Goal: Information Seeking & Learning: Learn about a topic

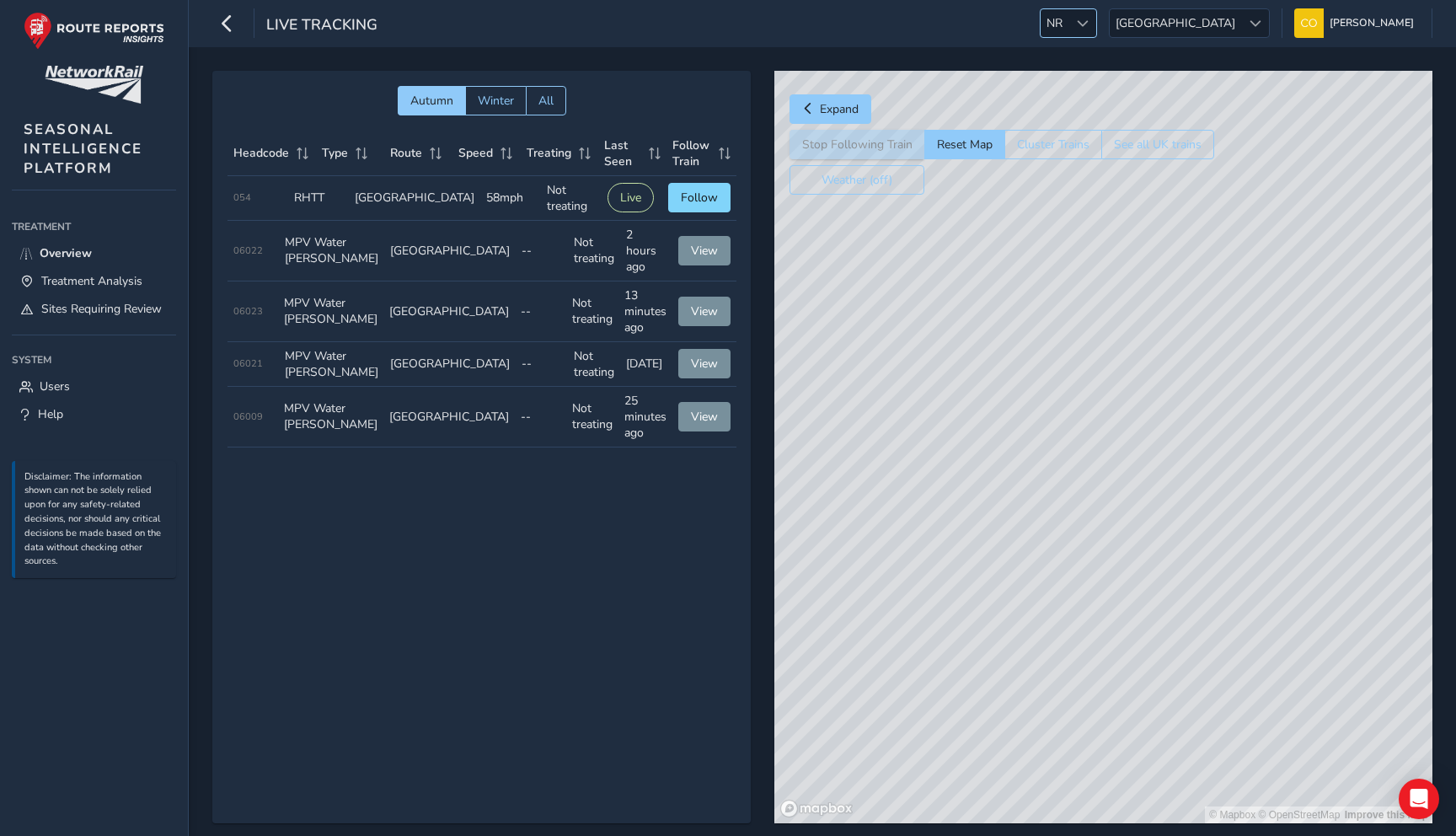
click at [1096, 23] on div at bounding box center [1081, 23] width 28 height 28
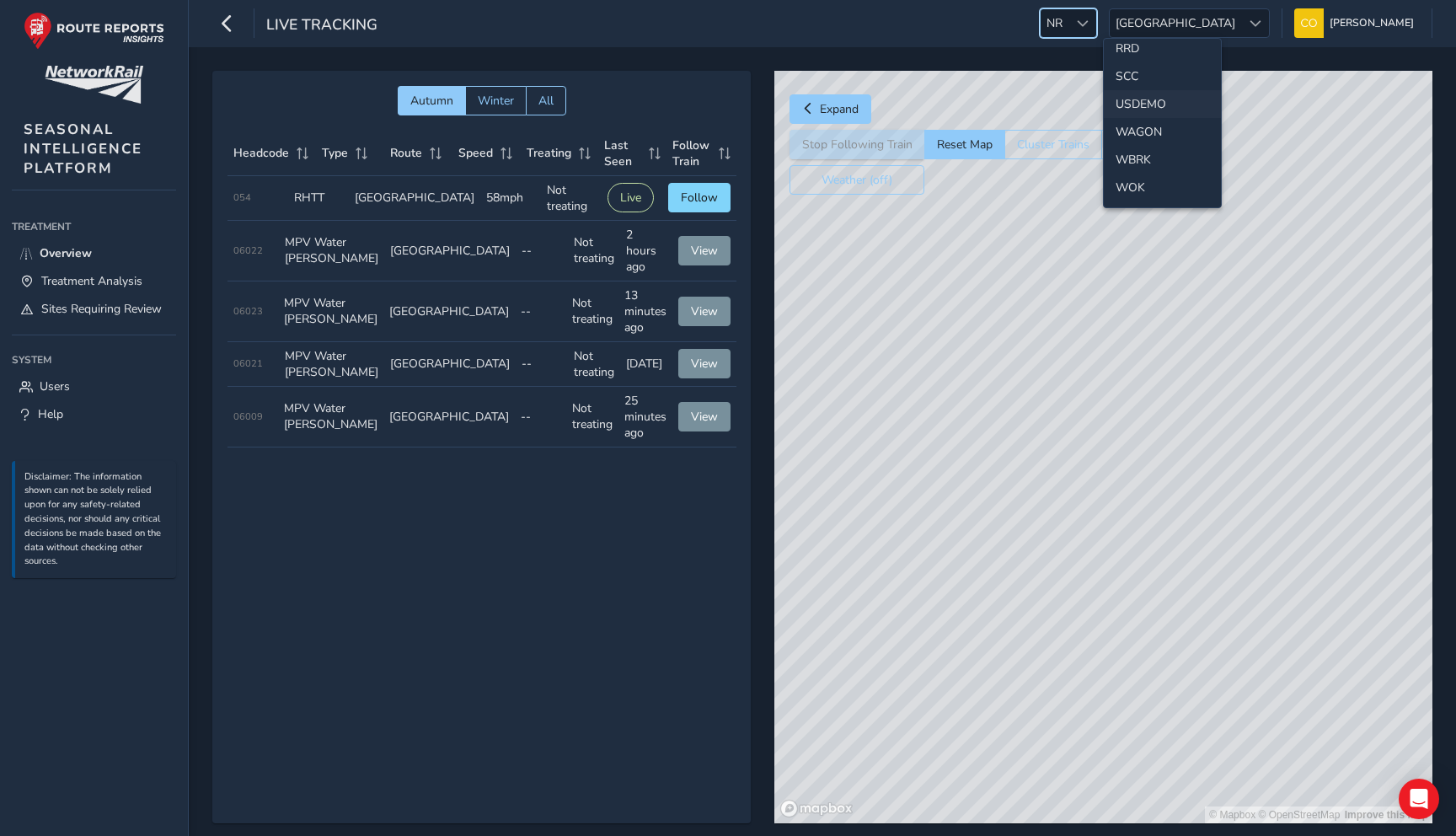
scroll to position [786, 0]
click at [1142, 106] on li "SCC" at bounding box center [1162, 106] width 117 height 28
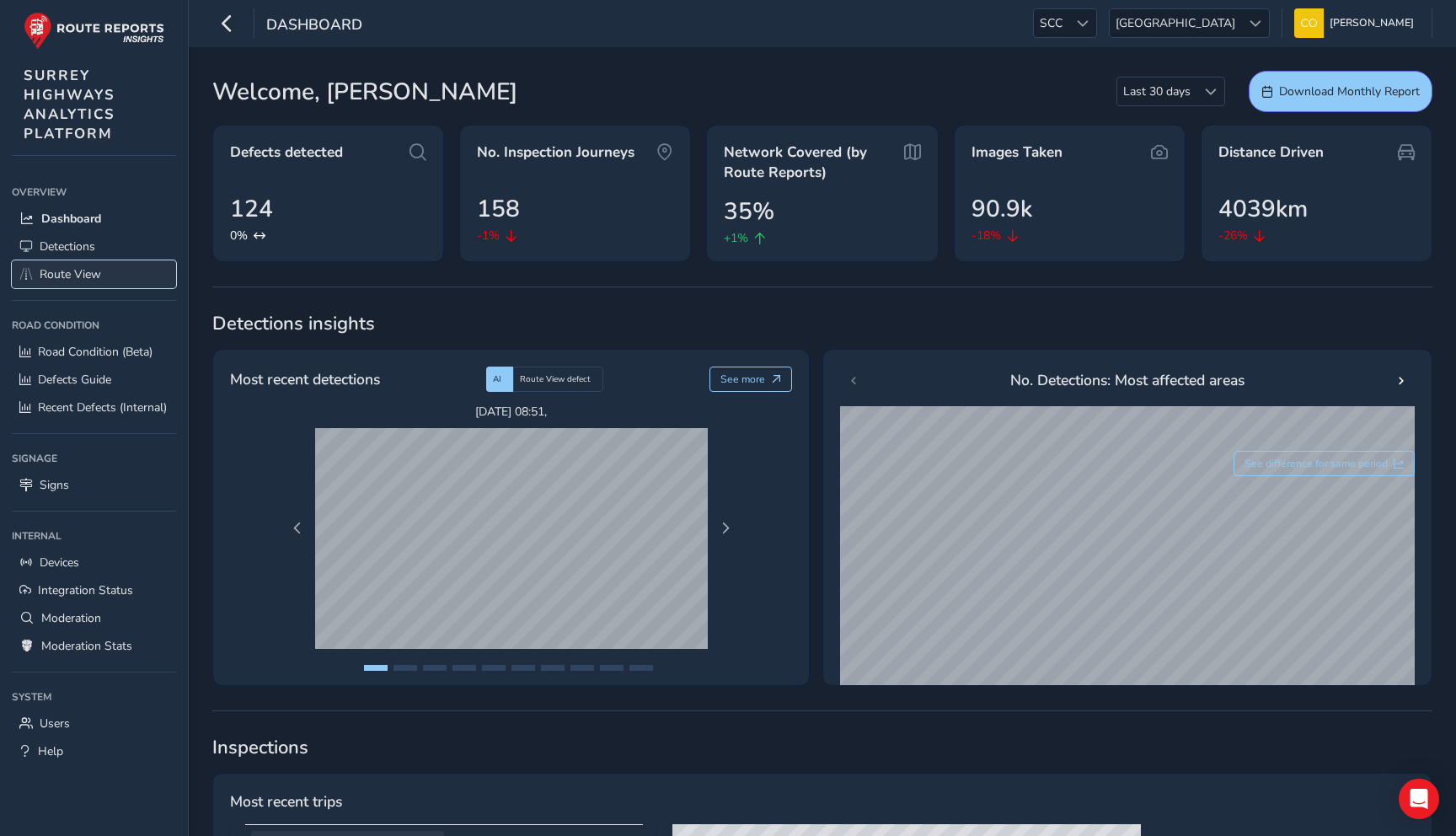
click at [85, 273] on span "Route View" at bounding box center [70, 274] width 62 height 16
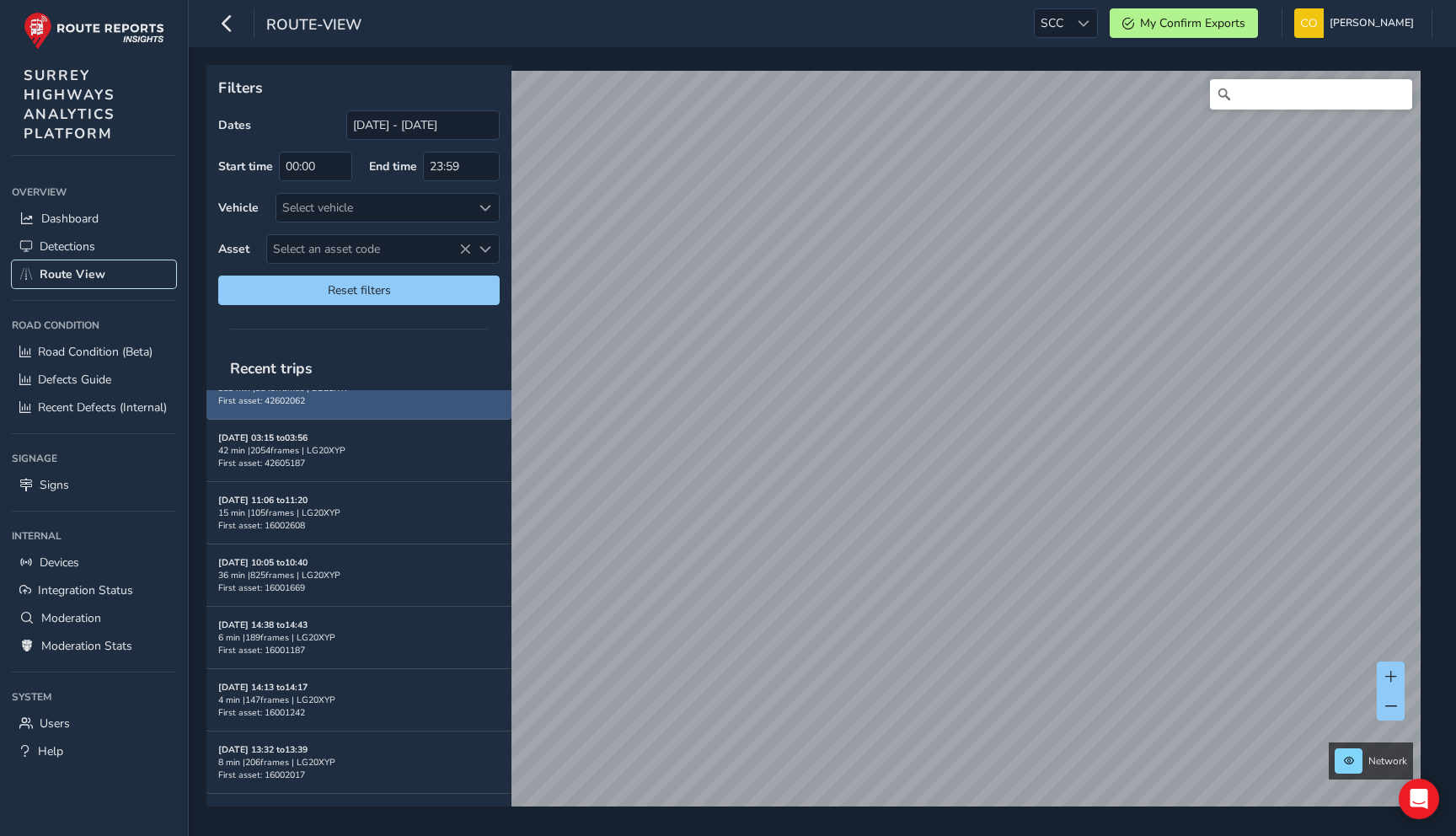
scroll to position [421, 0]
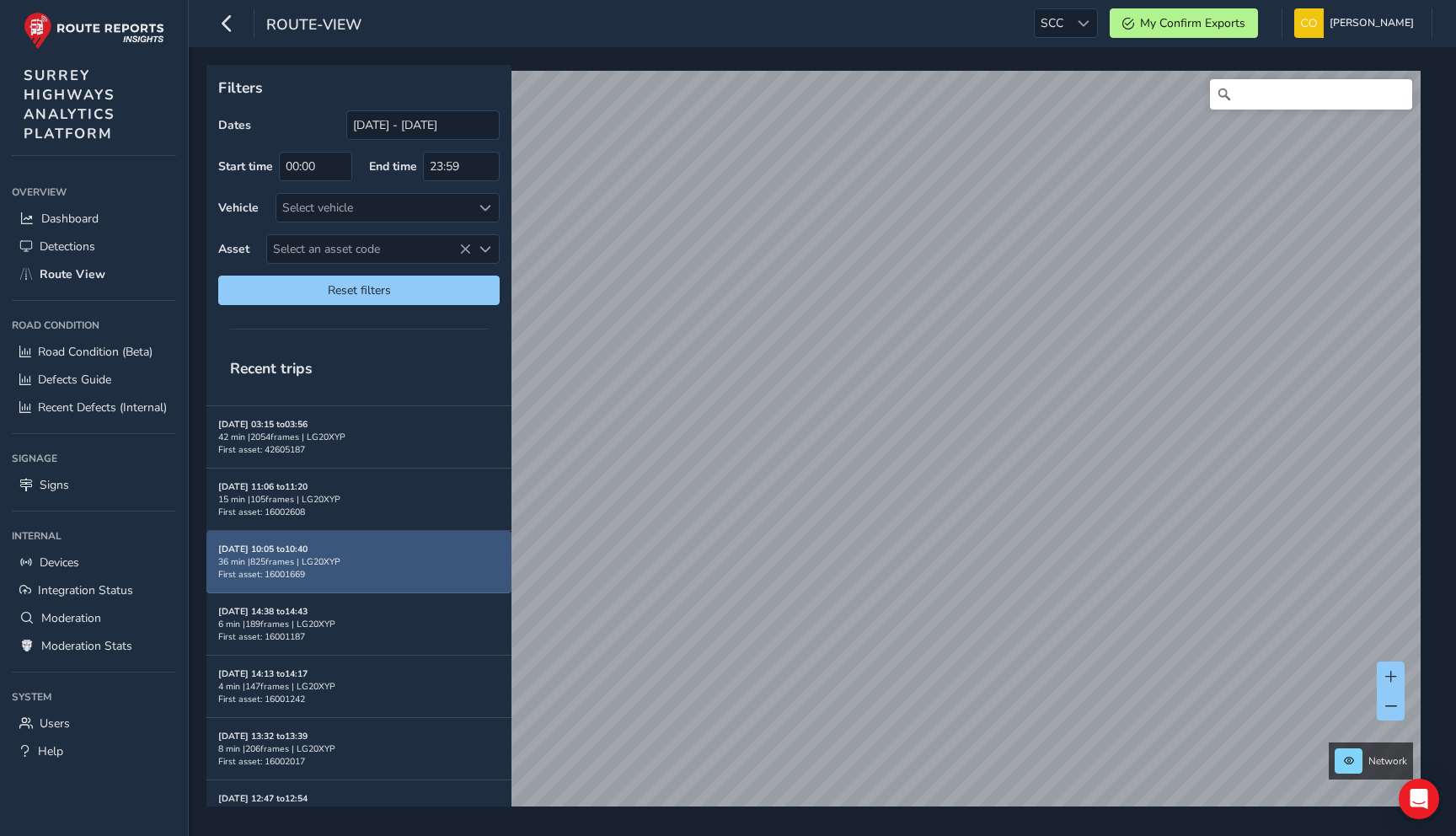
click at [412, 556] on div "[DATE] 10:05 to 10:40 36 min | 825 frames | LG20XYP First asset: 16001669" at bounding box center [359, 562] width 281 height 62
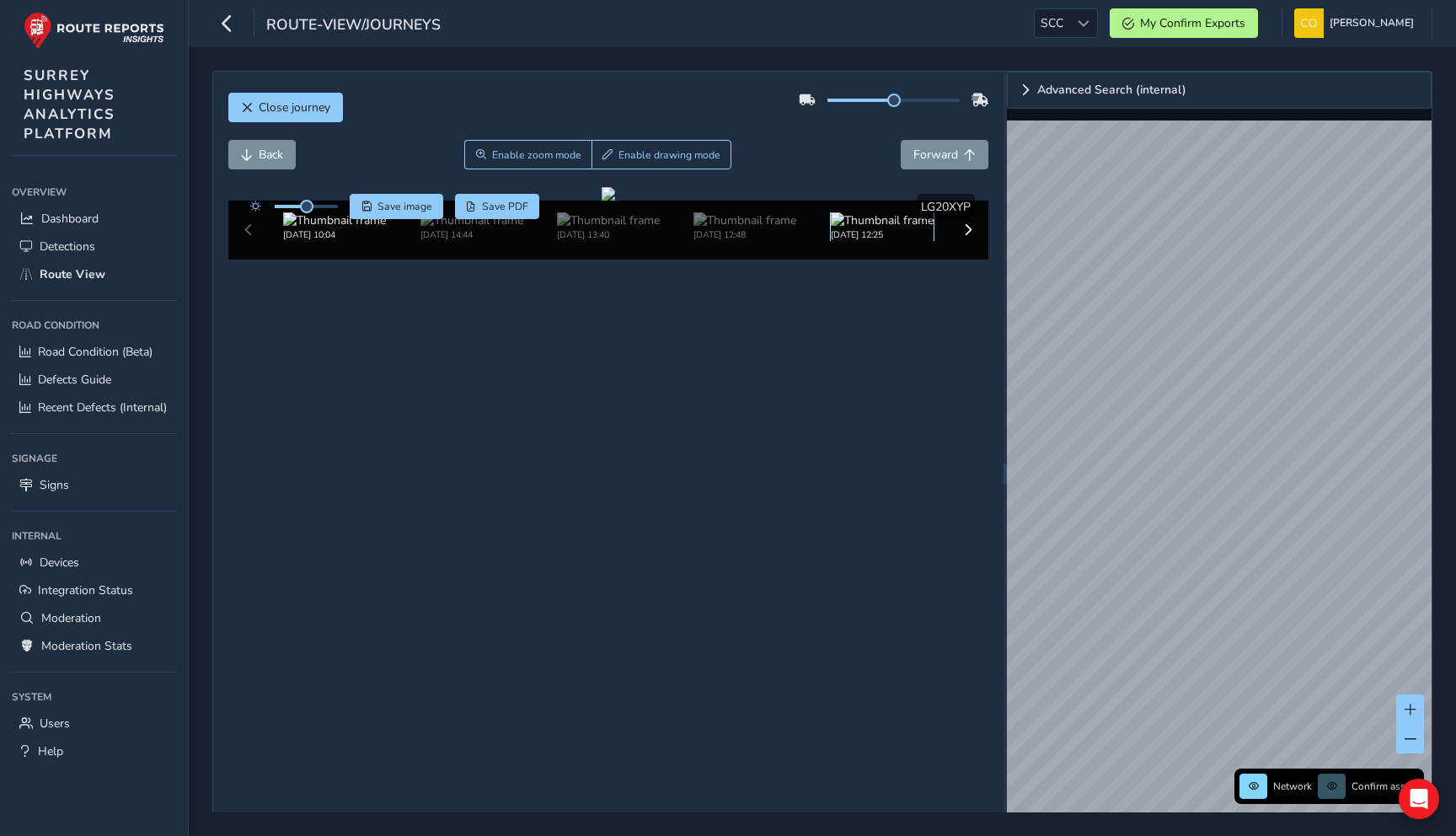
click at [877, 228] on img at bounding box center [882, 220] width 103 height 16
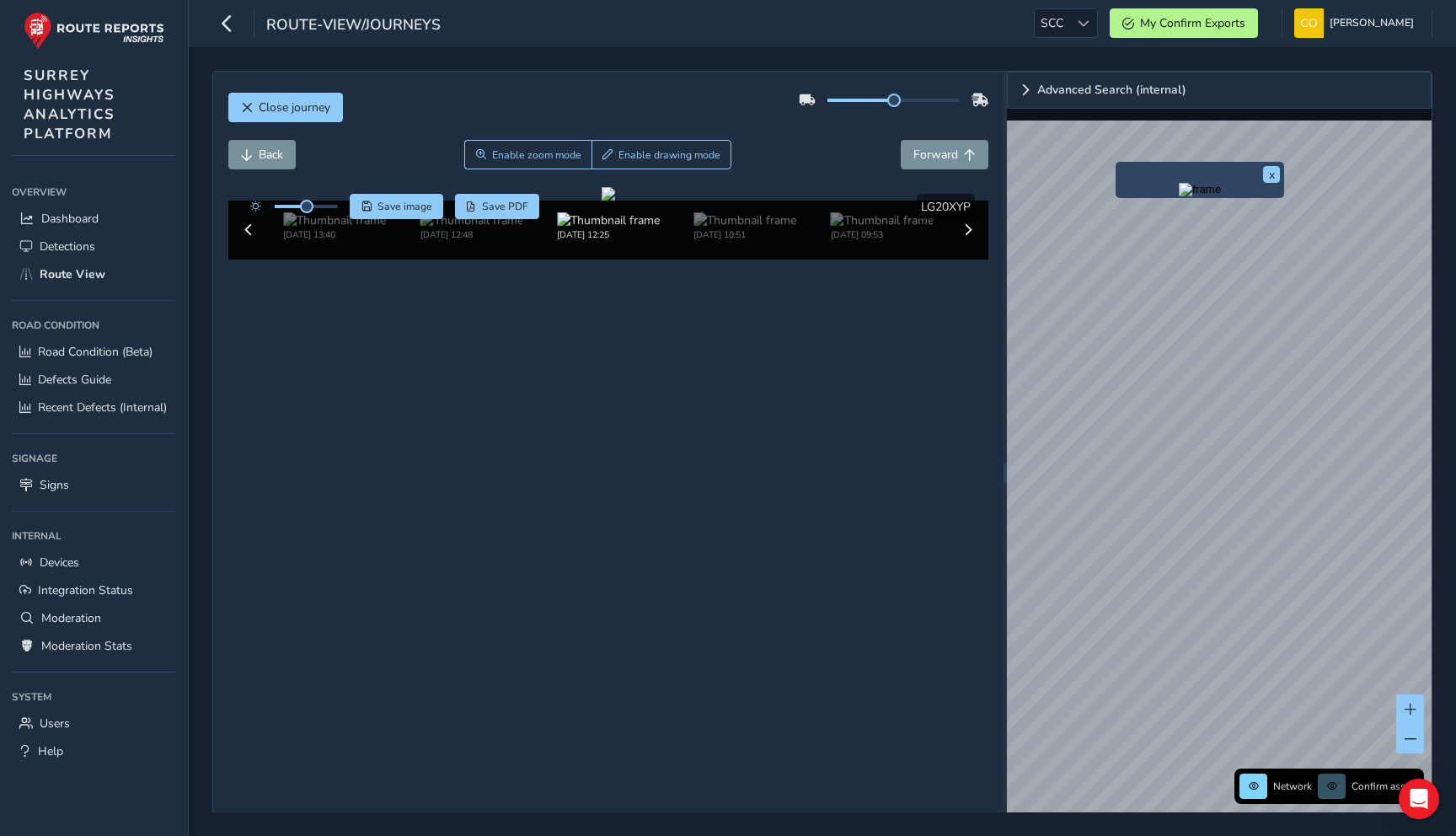
click at [1179, 196] on img "Preview frame" at bounding box center [1200, 190] width 42 height 13
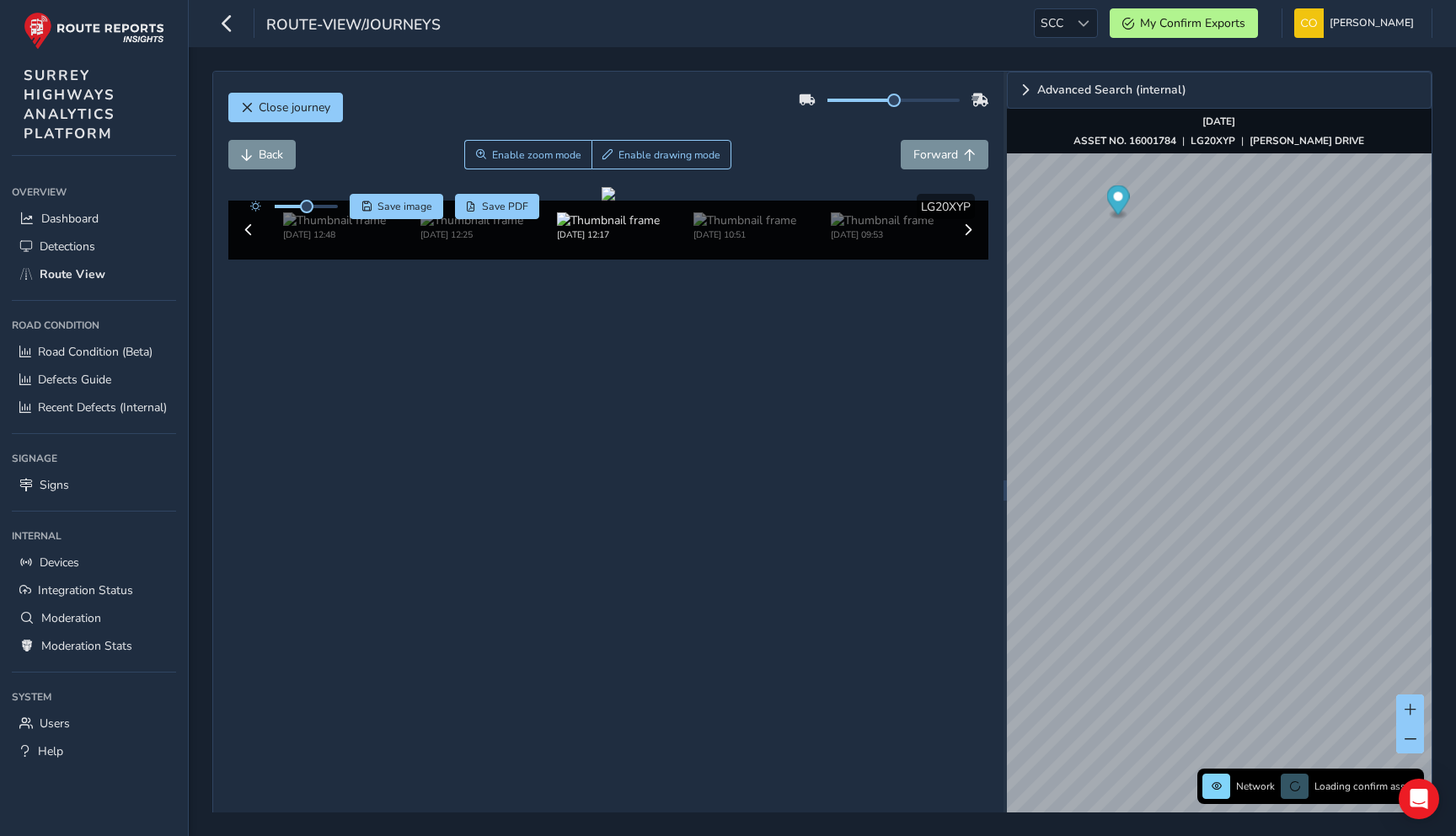
click at [814, 134] on div "Close journey" at bounding box center [609, 114] width 761 height 54
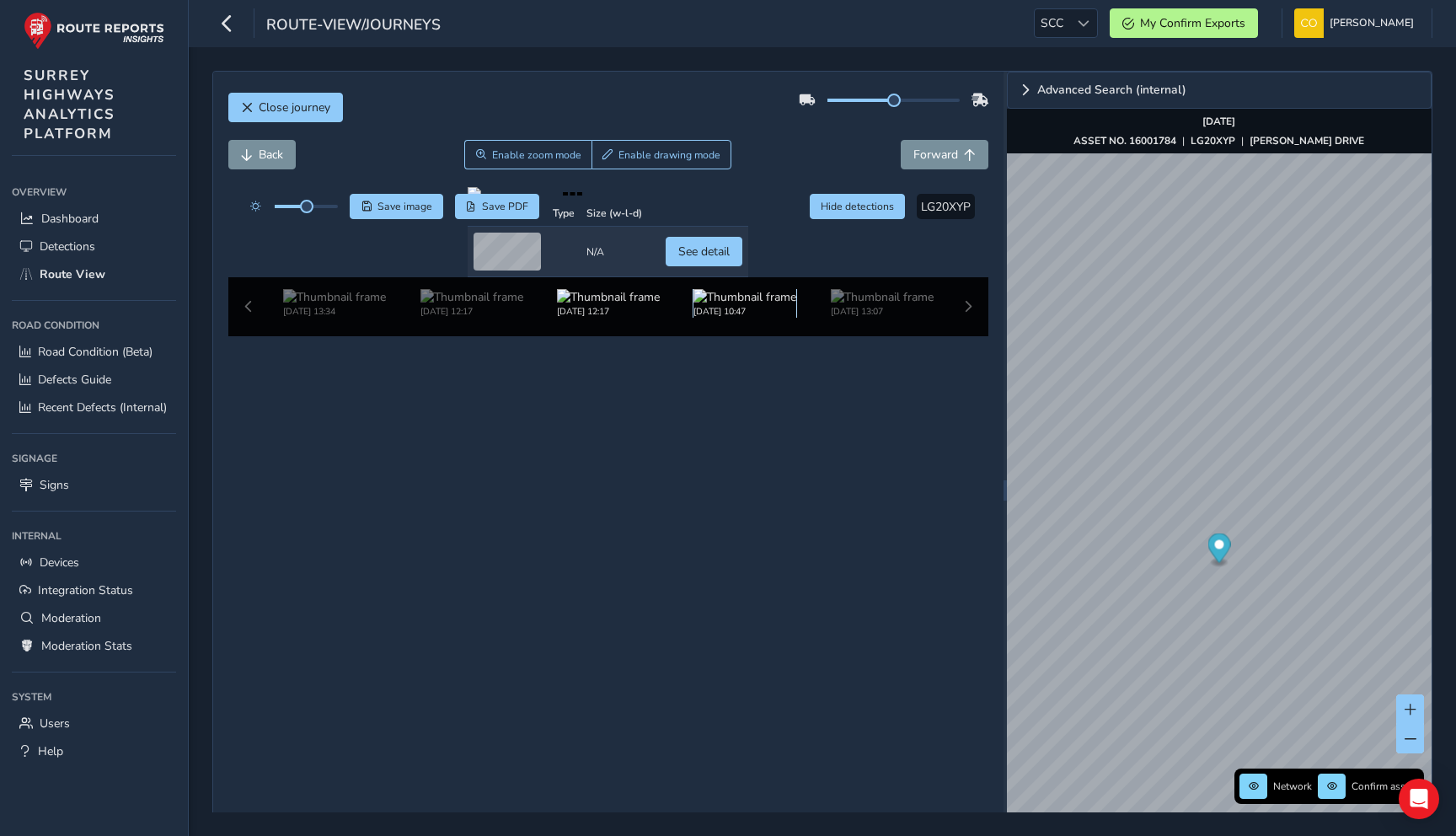
click at [725, 305] on img at bounding box center [744, 297] width 103 height 16
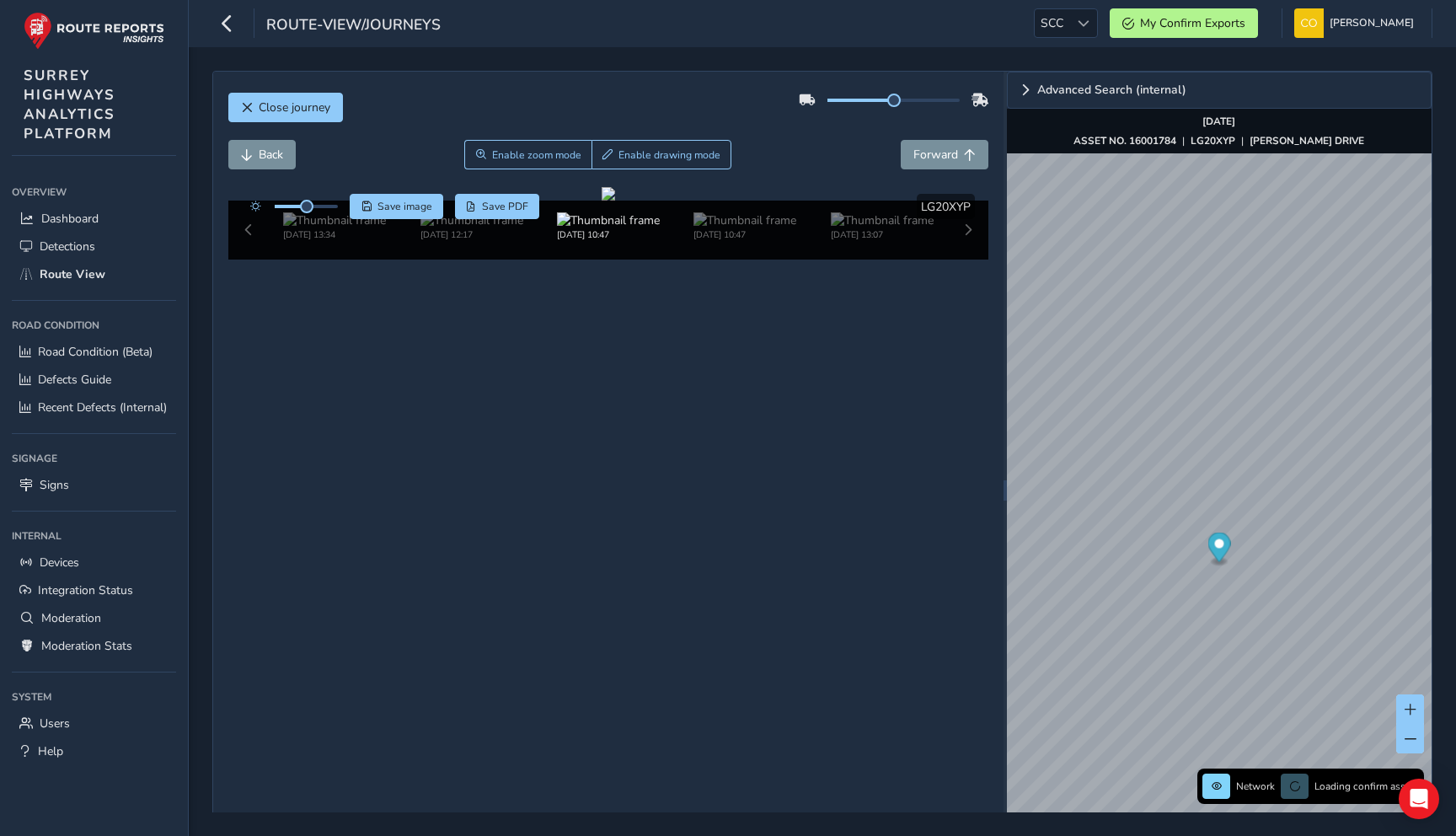
click at [782, 151] on div "Back Enable zoom mode Enable drawing mode Forward" at bounding box center [609, 154] width 761 height 30
click at [665, 107] on div "Close journey" at bounding box center [609, 114] width 761 height 54
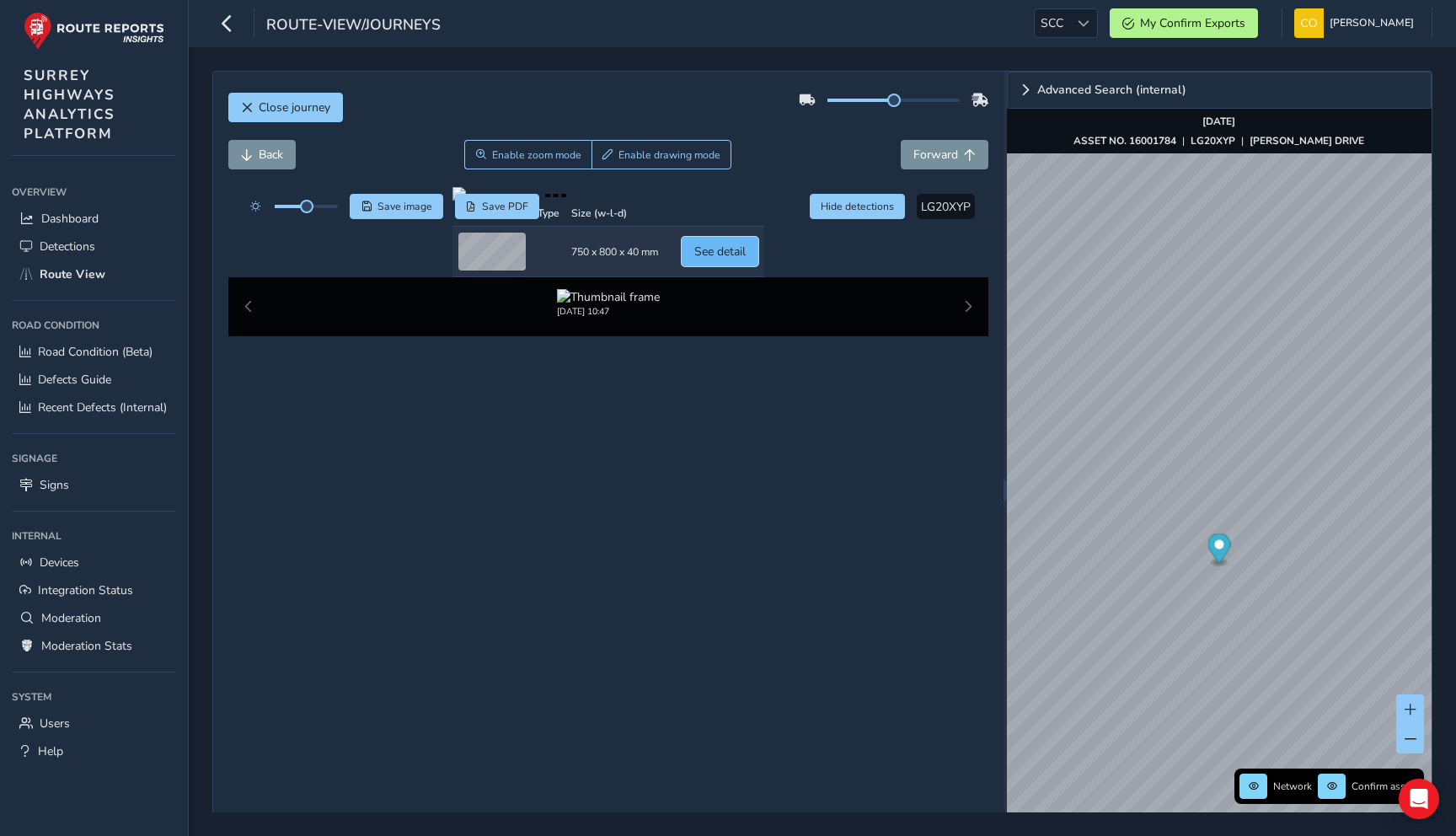
click at [745, 259] on span "See detail" at bounding box center [719, 251] width 51 height 16
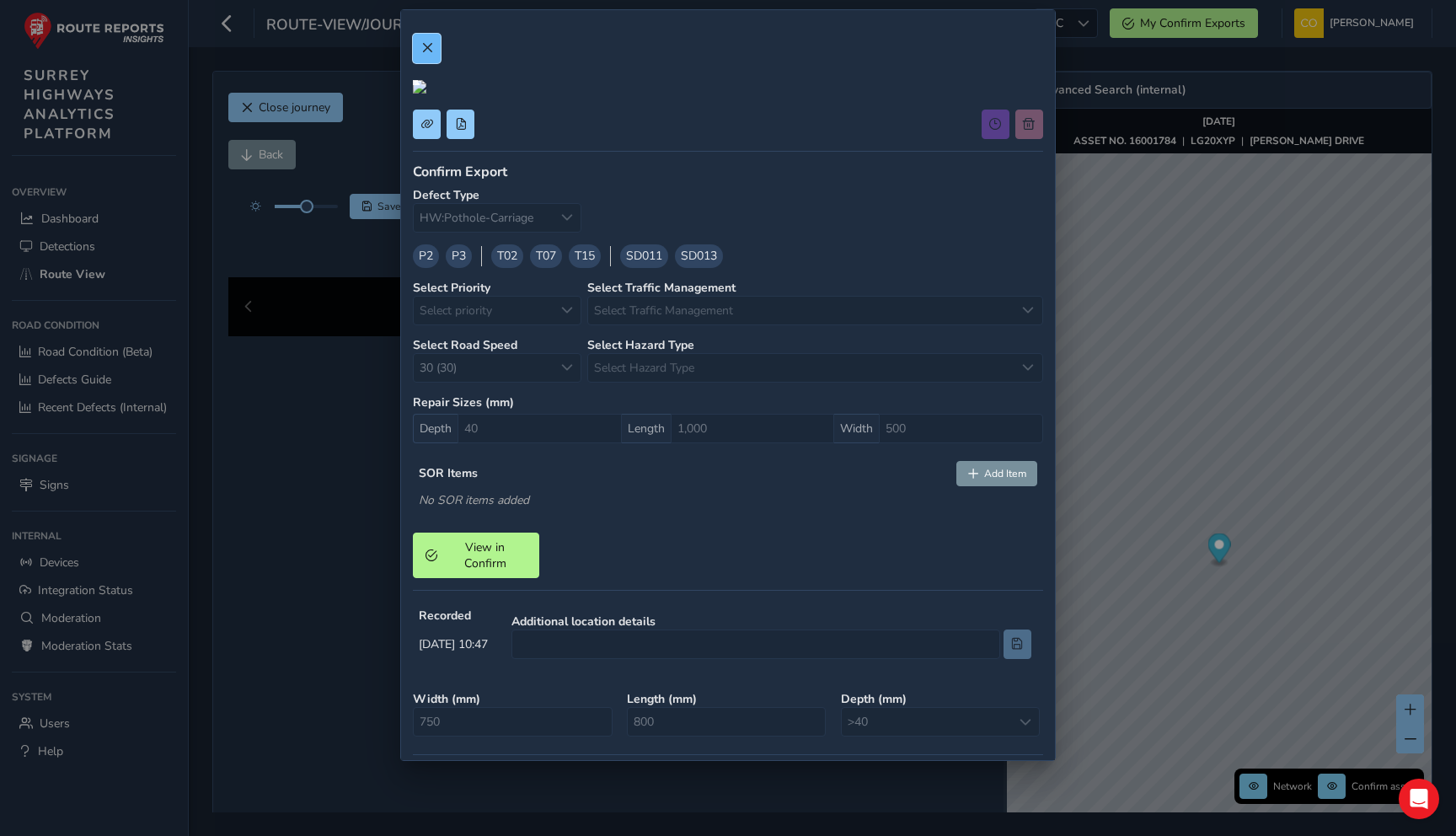
click at [429, 45] on span at bounding box center [427, 48] width 12 height 12
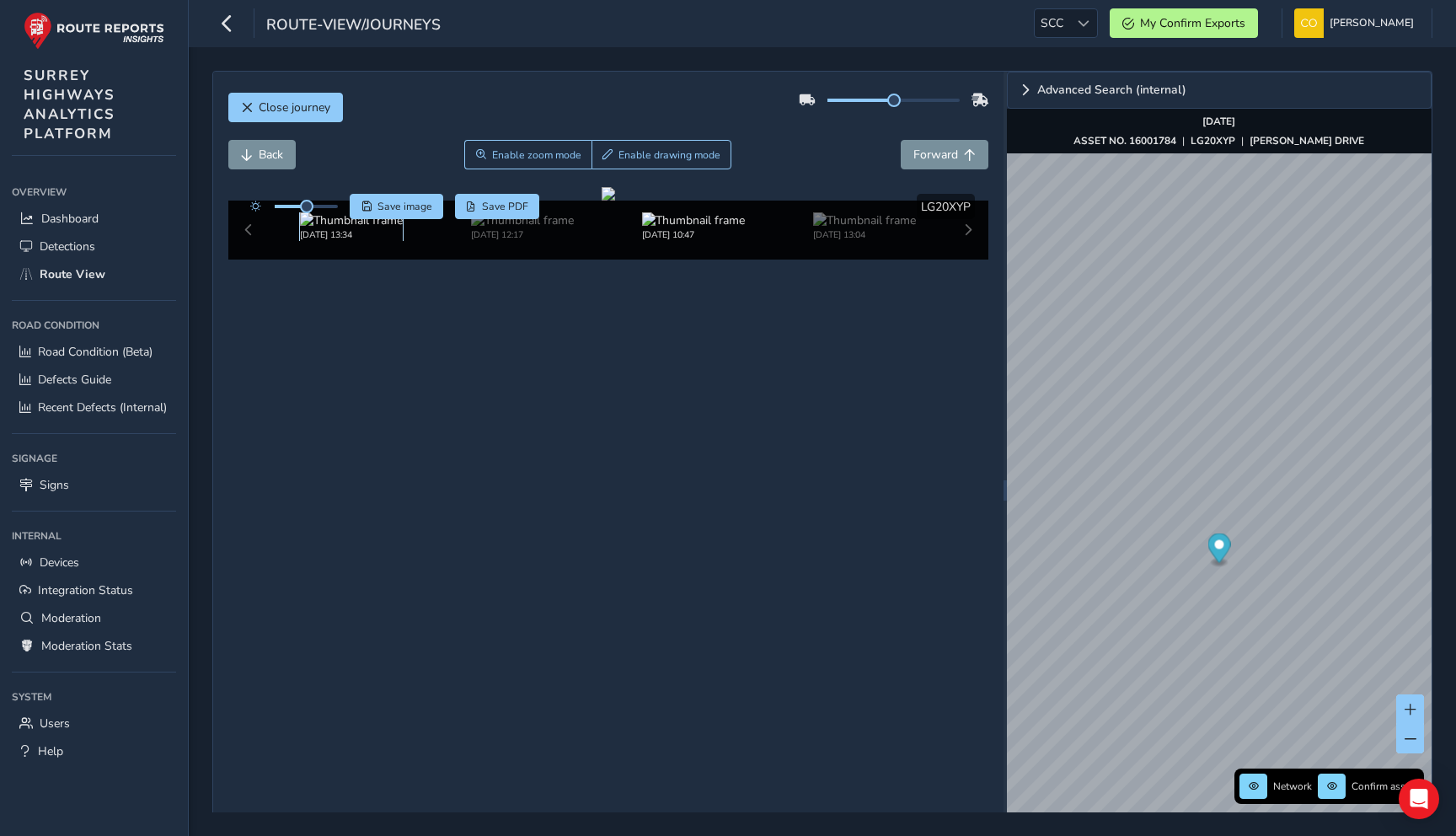
click at [347, 228] on img at bounding box center [351, 220] width 103 height 16
click at [749, 119] on div "Close journey" at bounding box center [609, 114] width 761 height 54
click at [672, 228] on img at bounding box center [693, 220] width 103 height 16
click at [395, 228] on img at bounding box center [351, 220] width 103 height 16
click at [657, 228] on img at bounding box center [693, 220] width 103 height 16
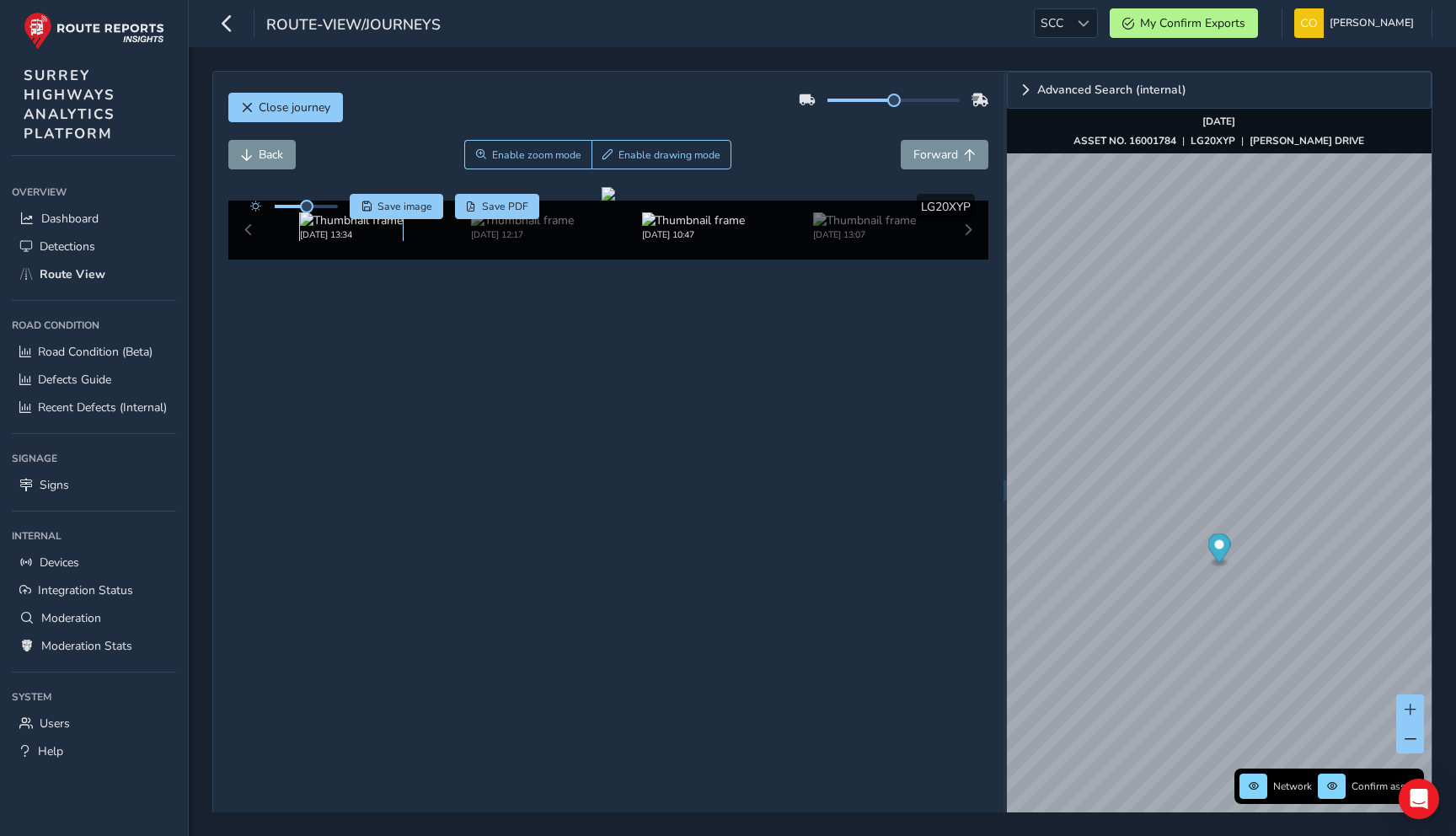
click at [331, 228] on img at bounding box center [351, 220] width 103 height 16
click at [719, 228] on img at bounding box center [693, 220] width 103 height 16
click at [351, 228] on img at bounding box center [351, 220] width 103 height 16
click at [709, 228] on img at bounding box center [693, 220] width 103 height 16
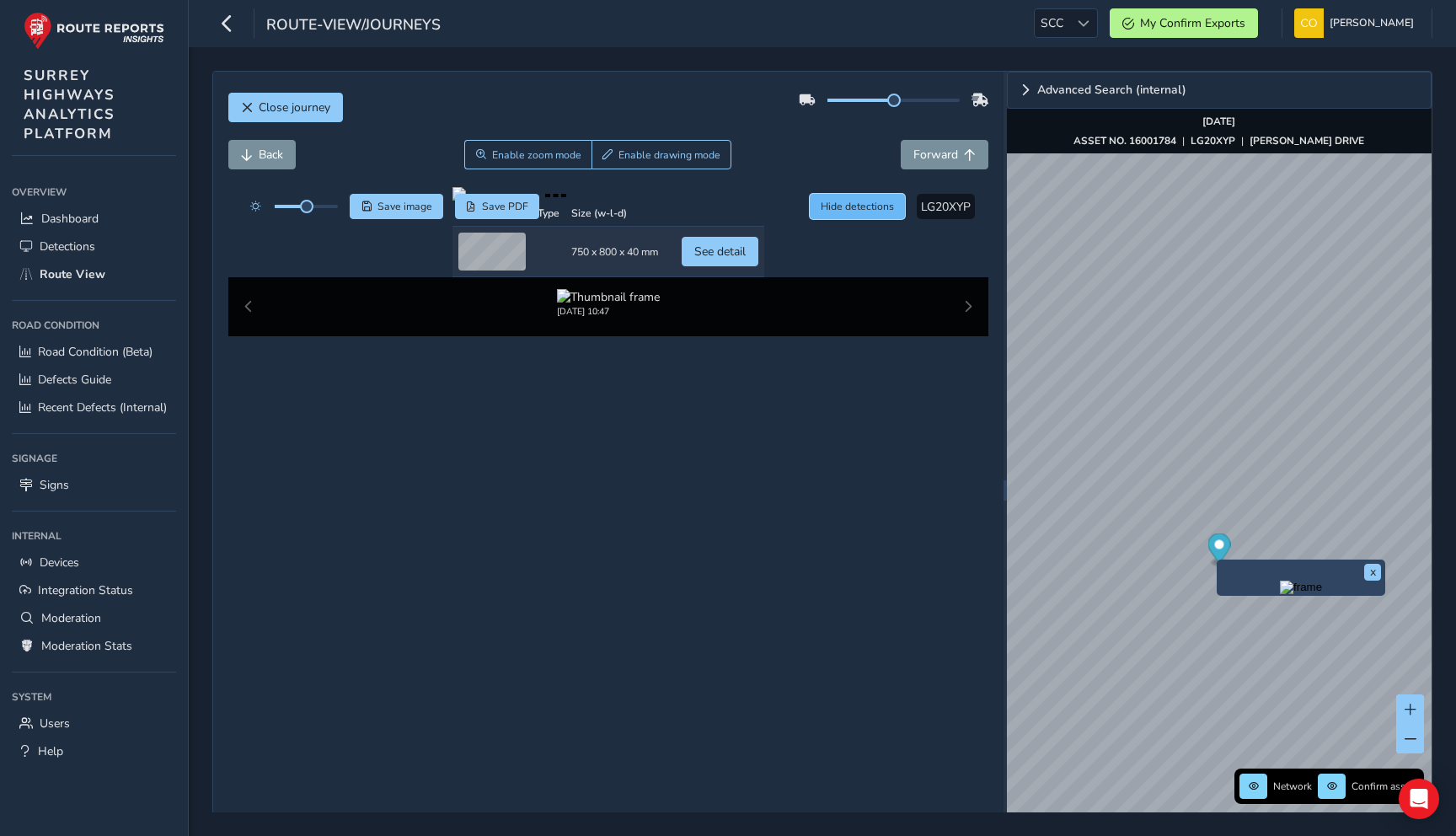
click at [857, 208] on span "Hide detections" at bounding box center [857, 206] width 73 height 13
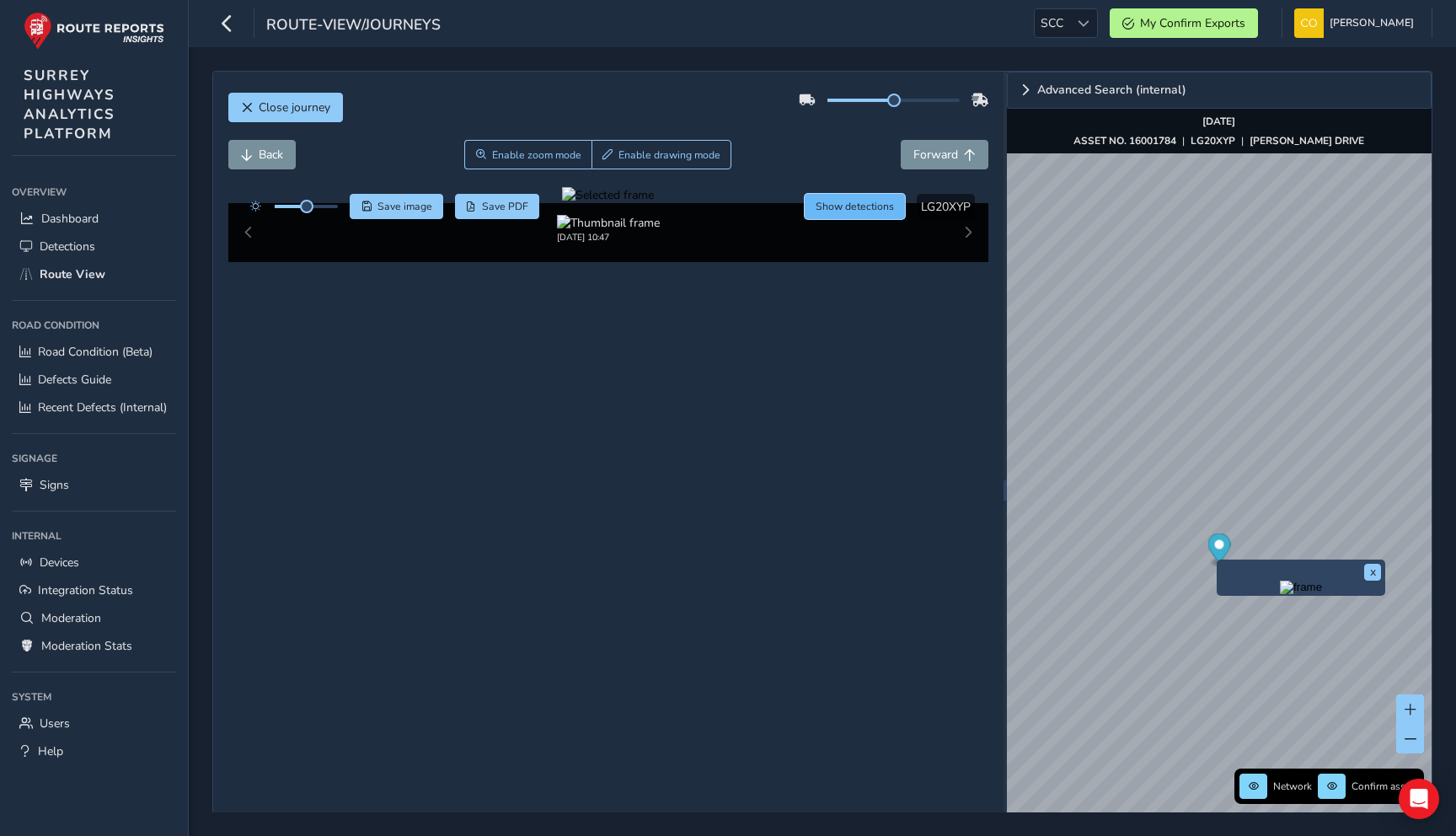
click at [812, 200] on button "Show detections" at bounding box center [854, 206] width 101 height 25
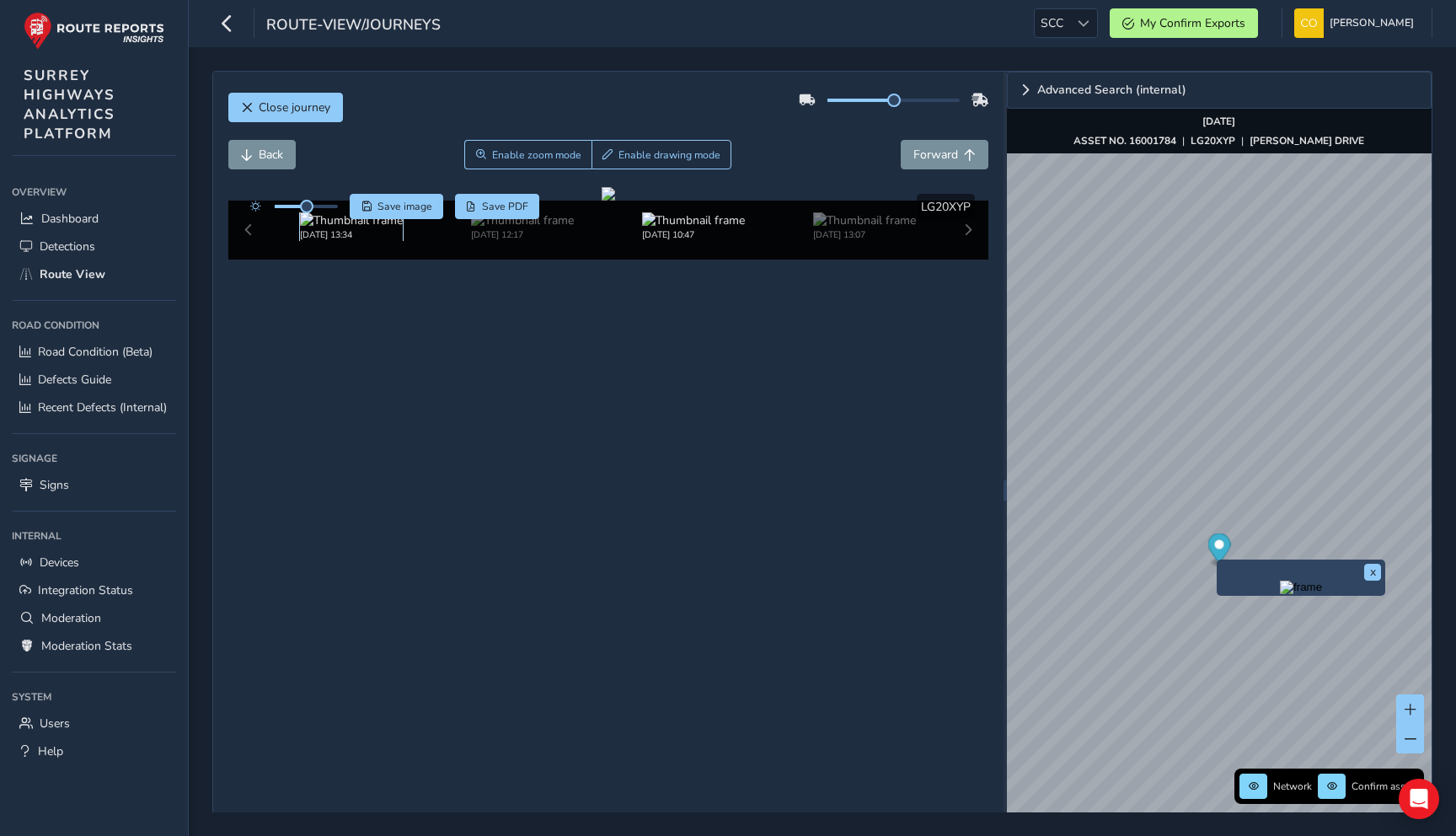
click at [359, 228] on img at bounding box center [351, 220] width 103 height 16
click at [661, 228] on img at bounding box center [693, 220] width 103 height 16
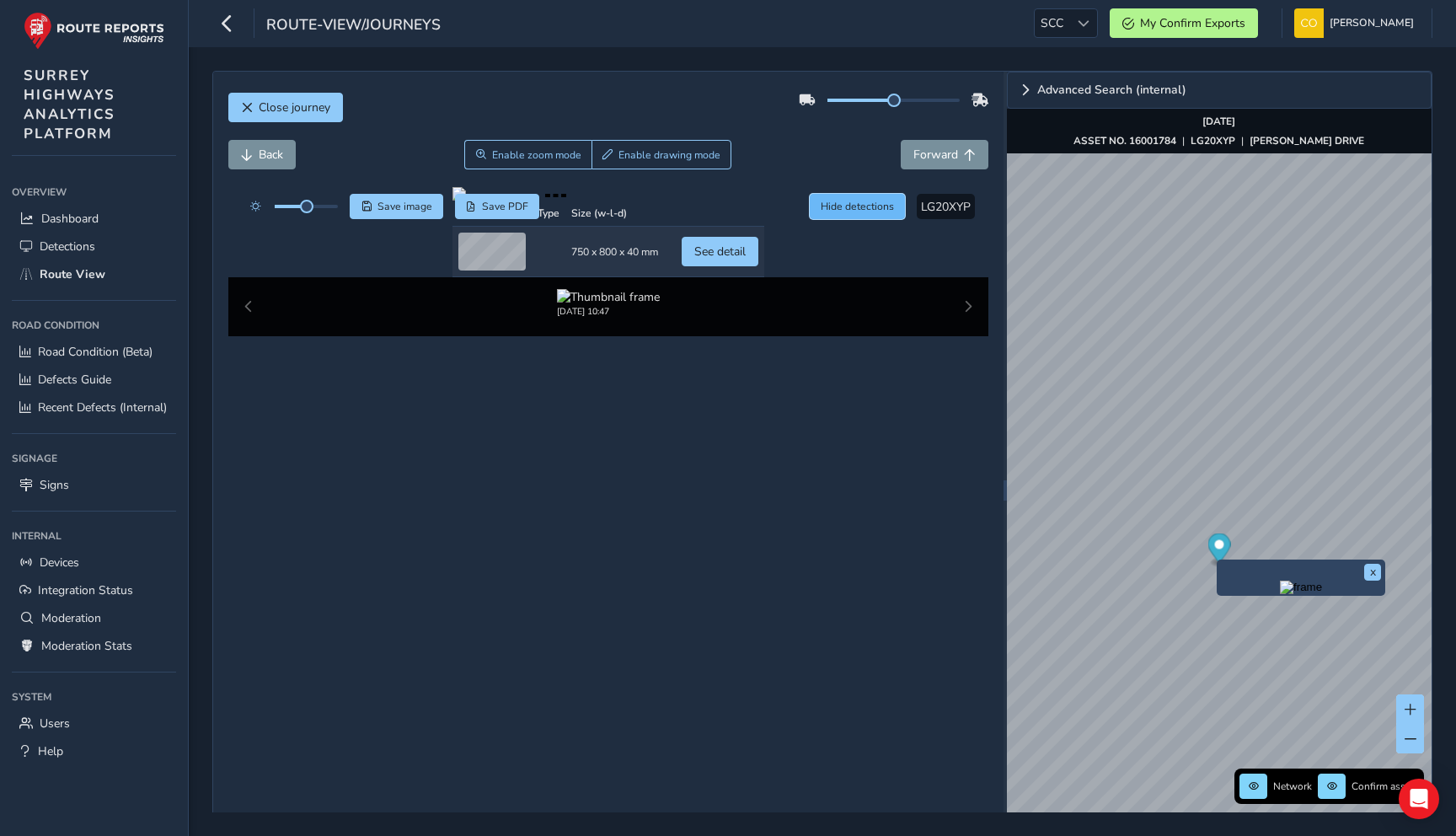
click at [866, 210] on span "Hide detections" at bounding box center [857, 206] width 73 height 13
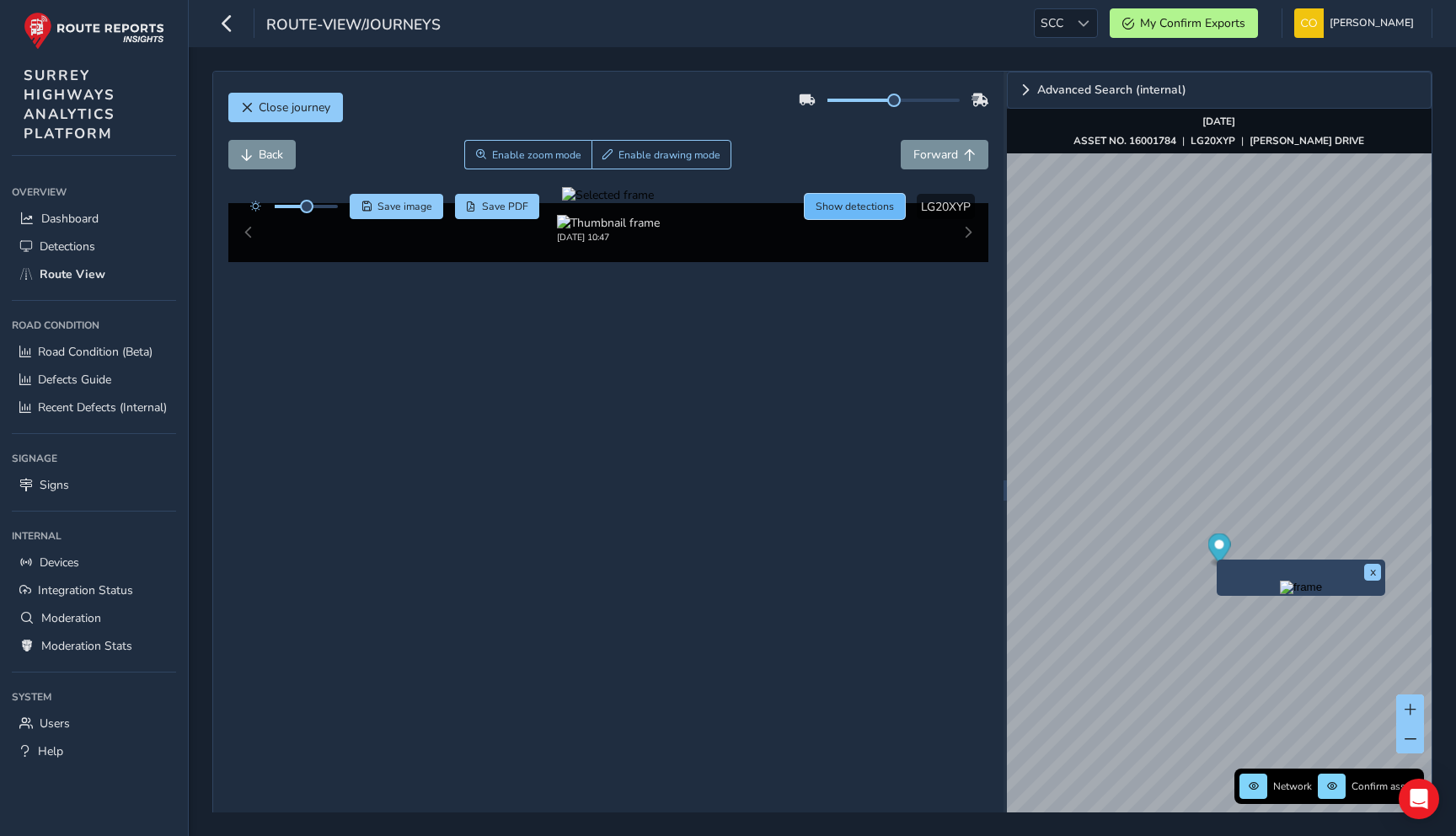
click at [866, 210] on span "Show detections" at bounding box center [854, 206] width 78 height 13
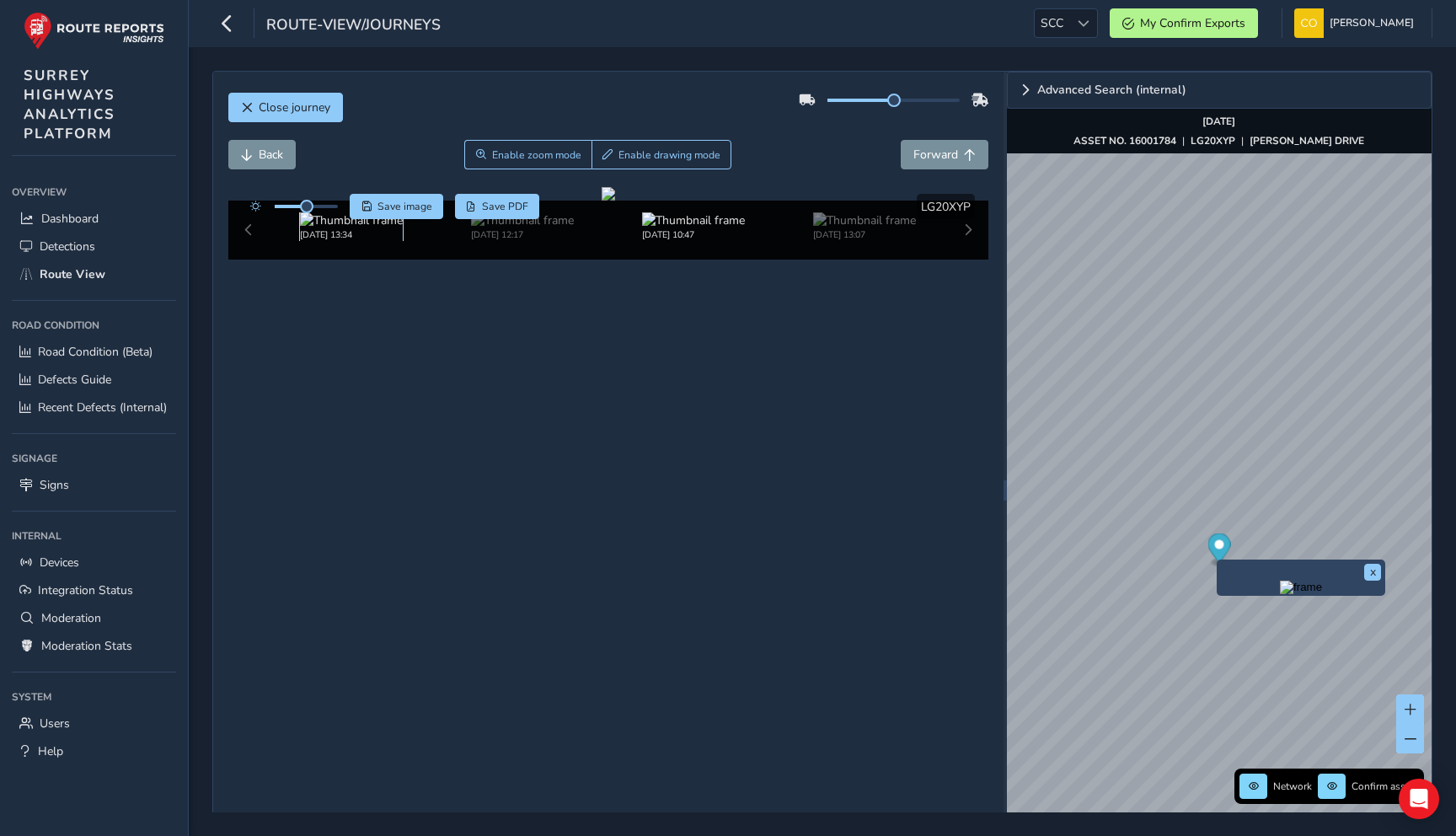
click at [365, 228] on img at bounding box center [351, 220] width 103 height 16
